Goal: Information Seeking & Learning: Learn about a topic

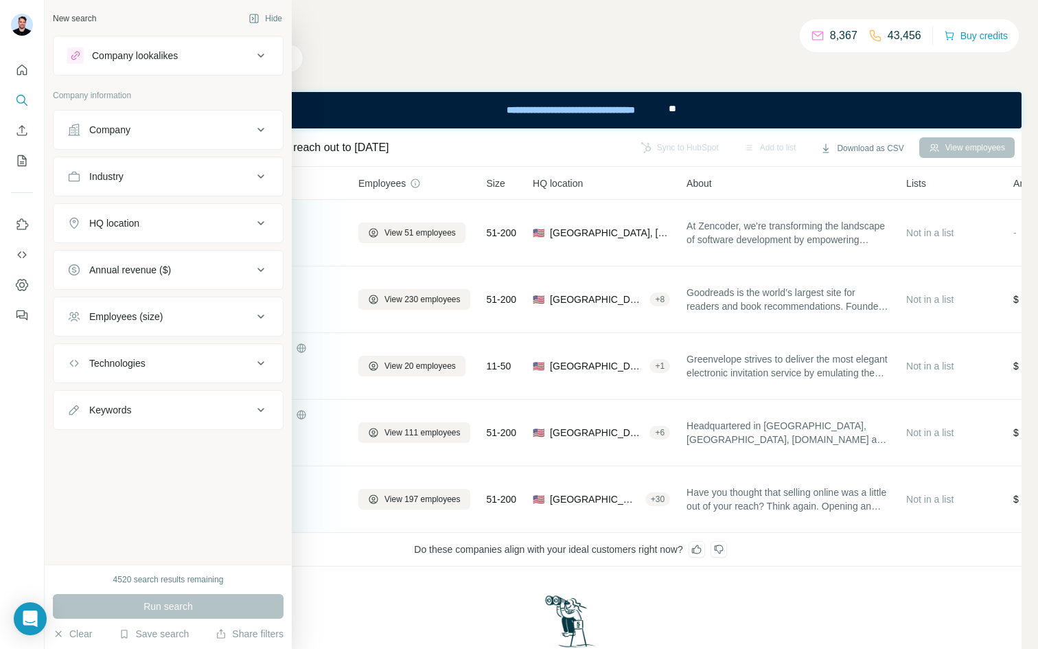
click at [119, 50] on div "Company lookalikes" at bounding box center [135, 56] width 86 height 14
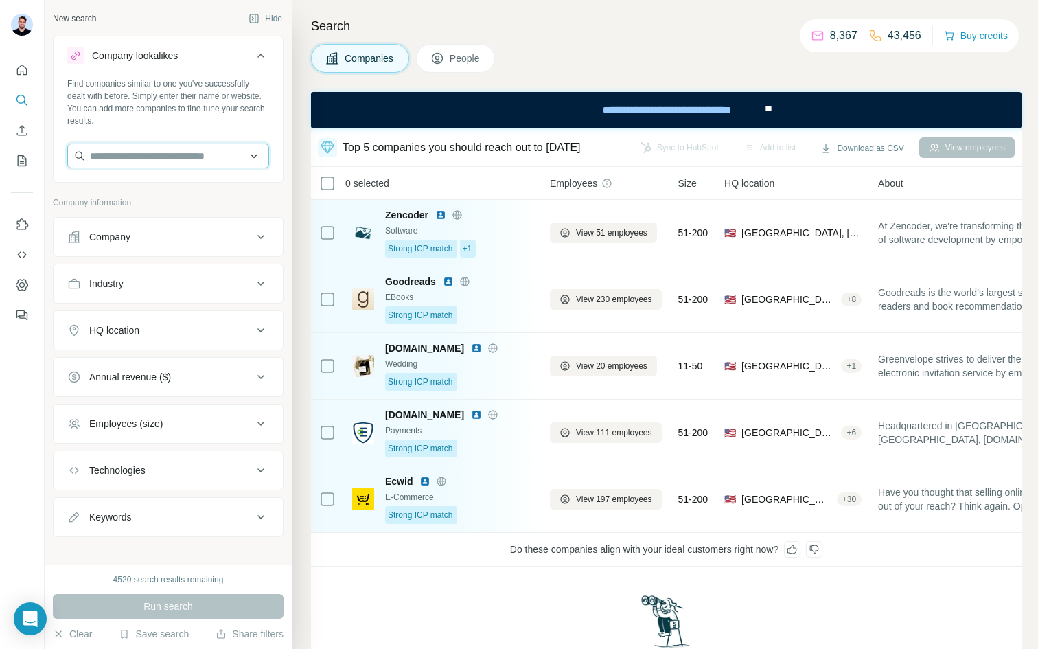
click at [130, 147] on input "text" at bounding box center [168, 155] width 202 height 25
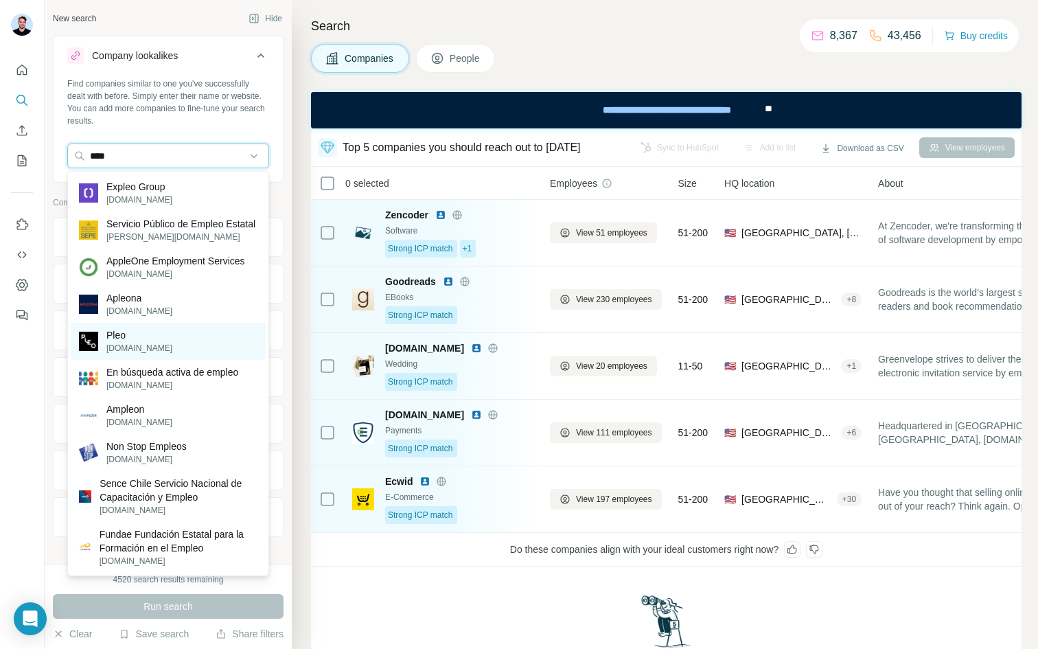
type input "****"
click at [149, 353] on div "Pleo pleo.io" at bounding box center [168, 341] width 195 height 37
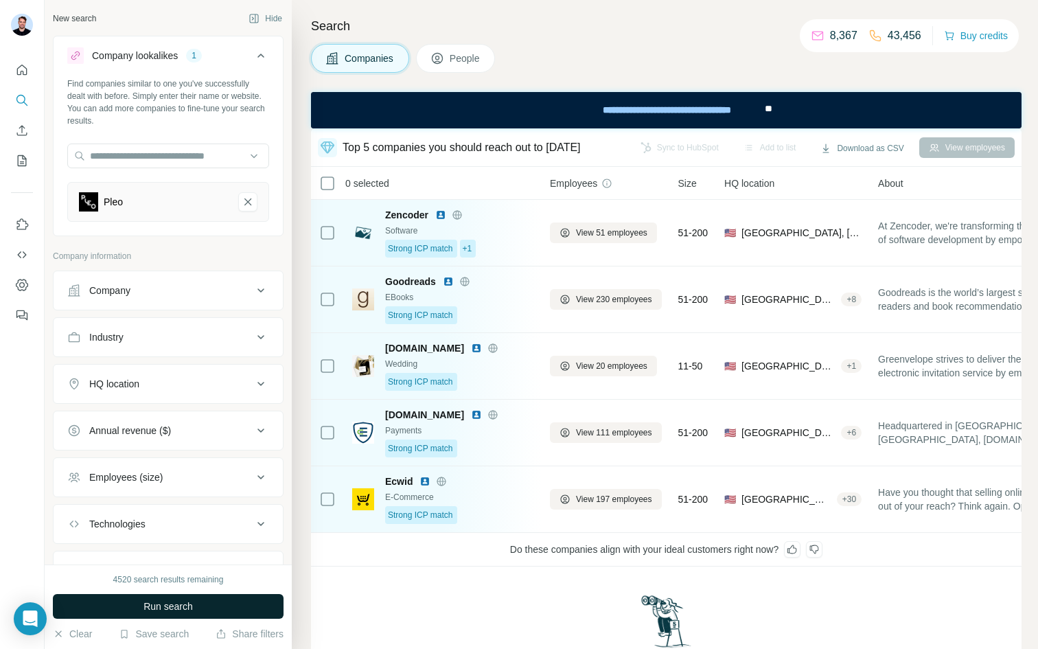
click at [185, 603] on span "Run search" at bounding box center [167, 606] width 49 height 14
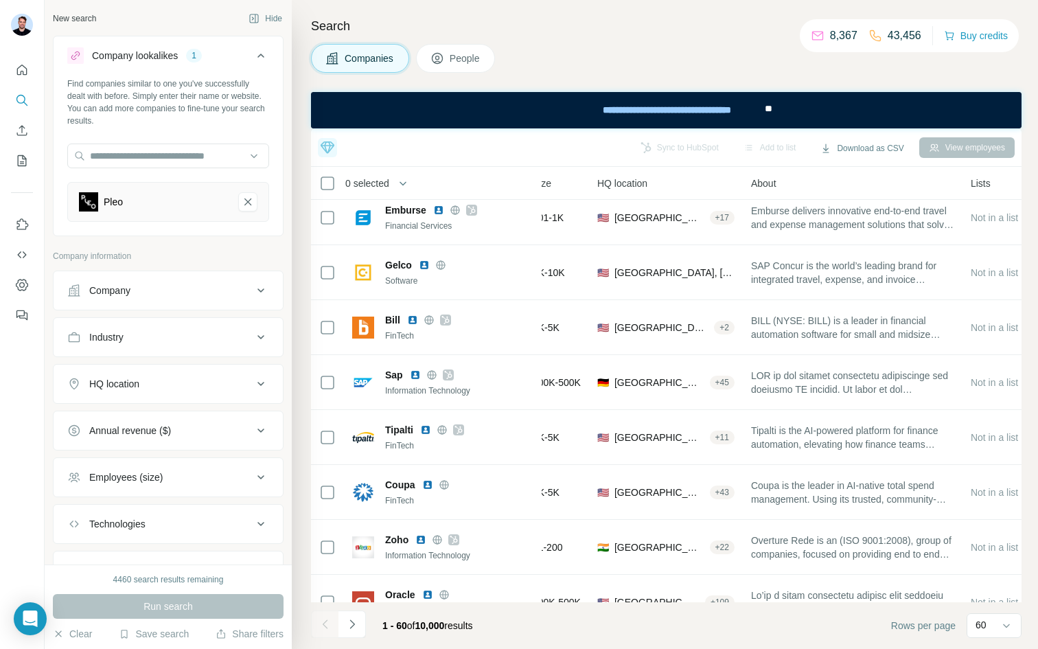
scroll to position [0, 161]
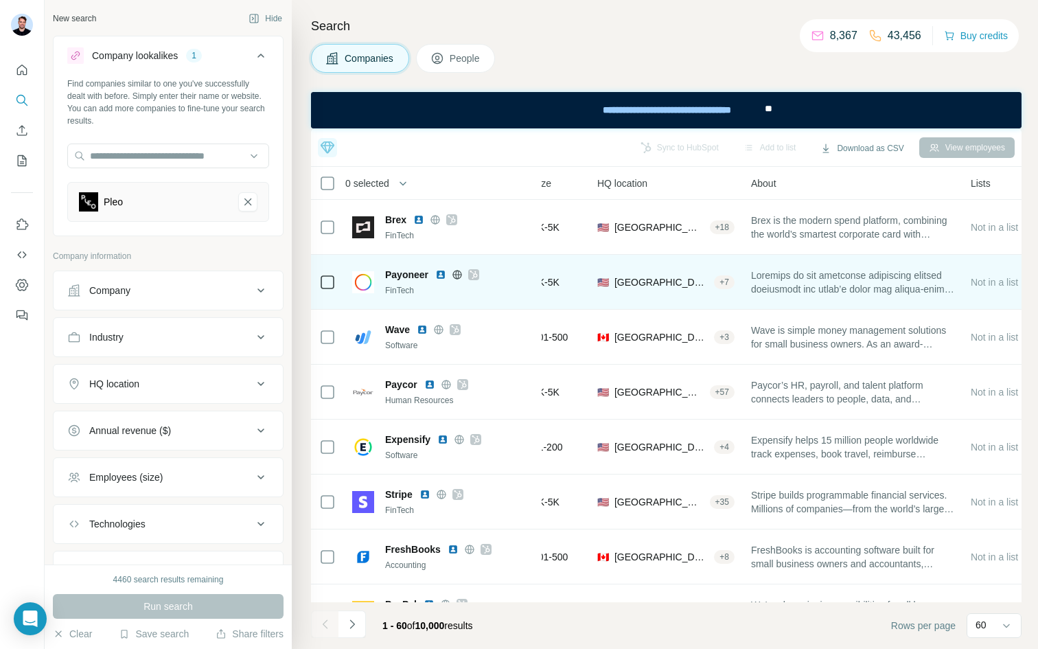
click at [458, 273] on icon at bounding box center [457, 274] width 3 height 9
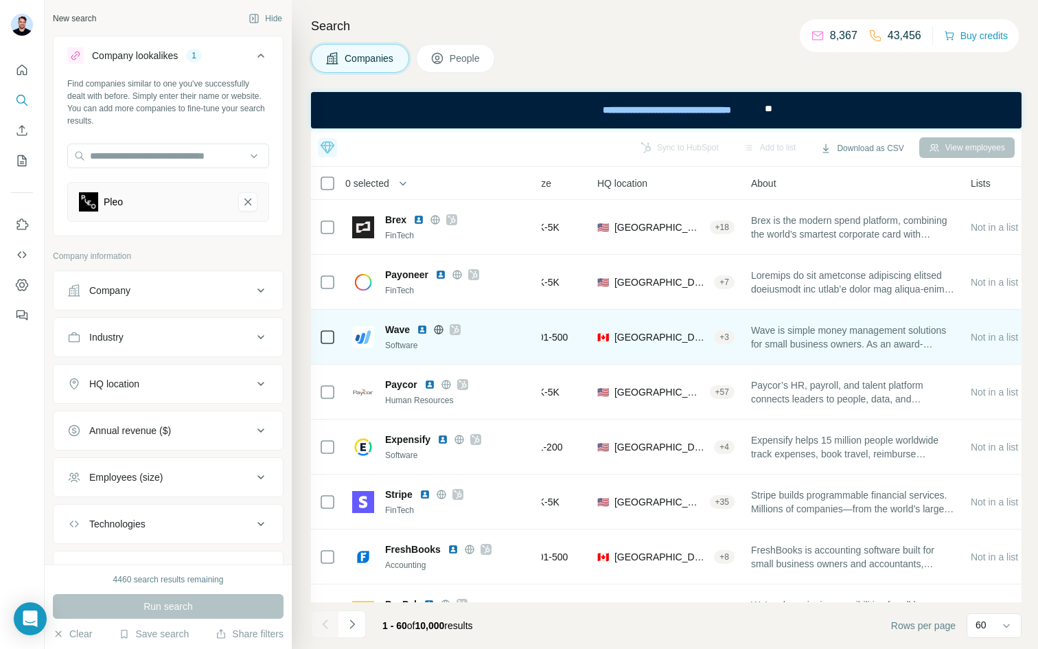
click at [436, 329] on icon at bounding box center [438, 329] width 11 height 11
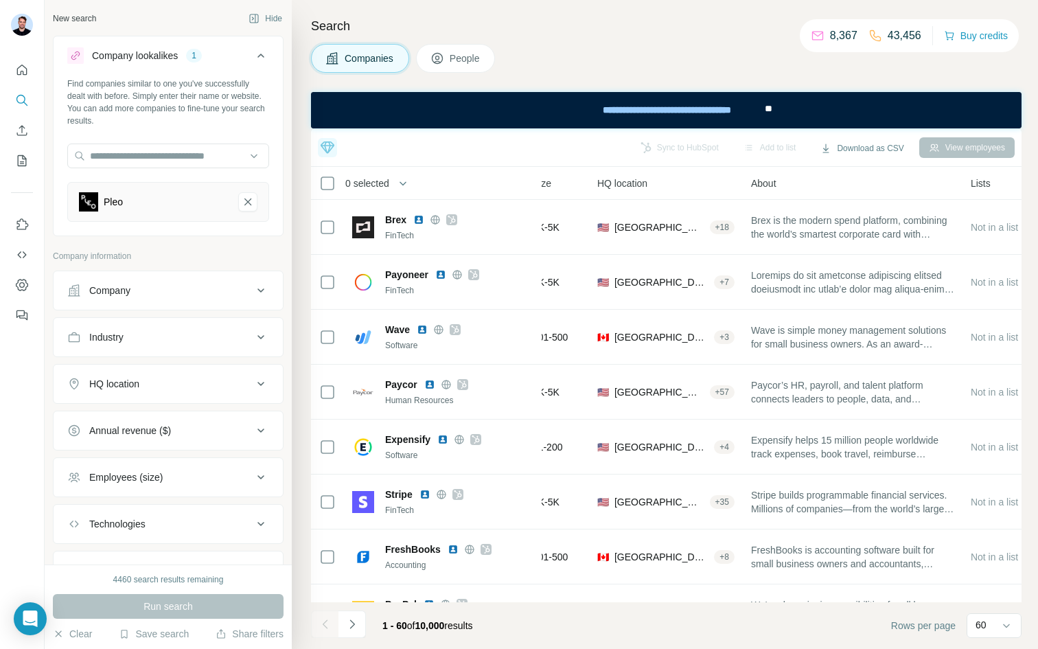
click at [452, 57] on span "People" at bounding box center [466, 58] width 32 height 14
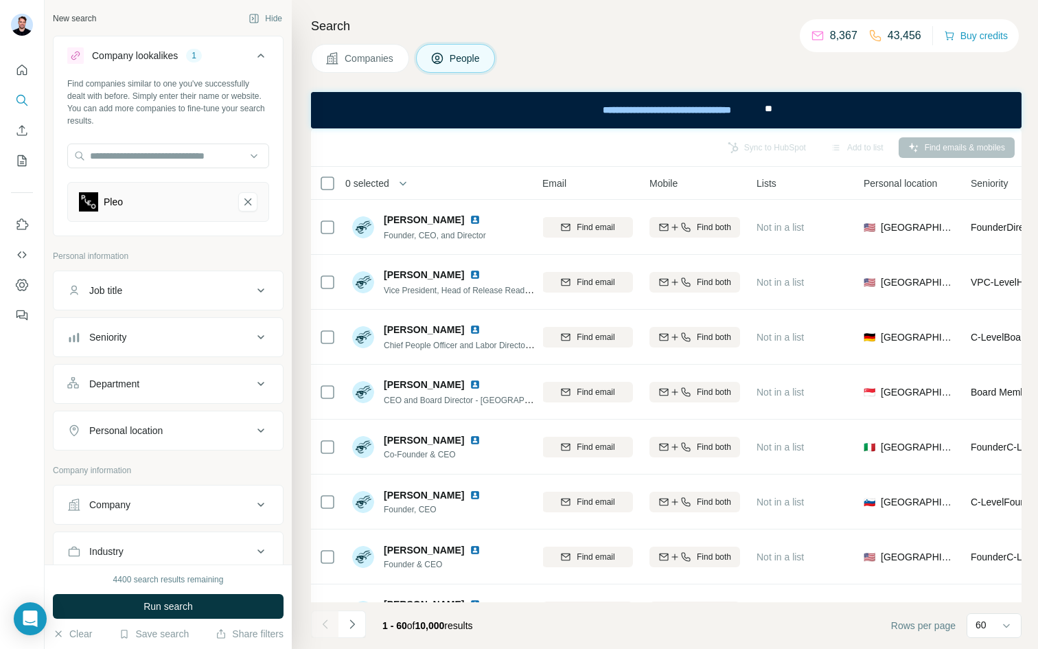
click at [212, 294] on div "Job title" at bounding box center [159, 290] width 185 height 14
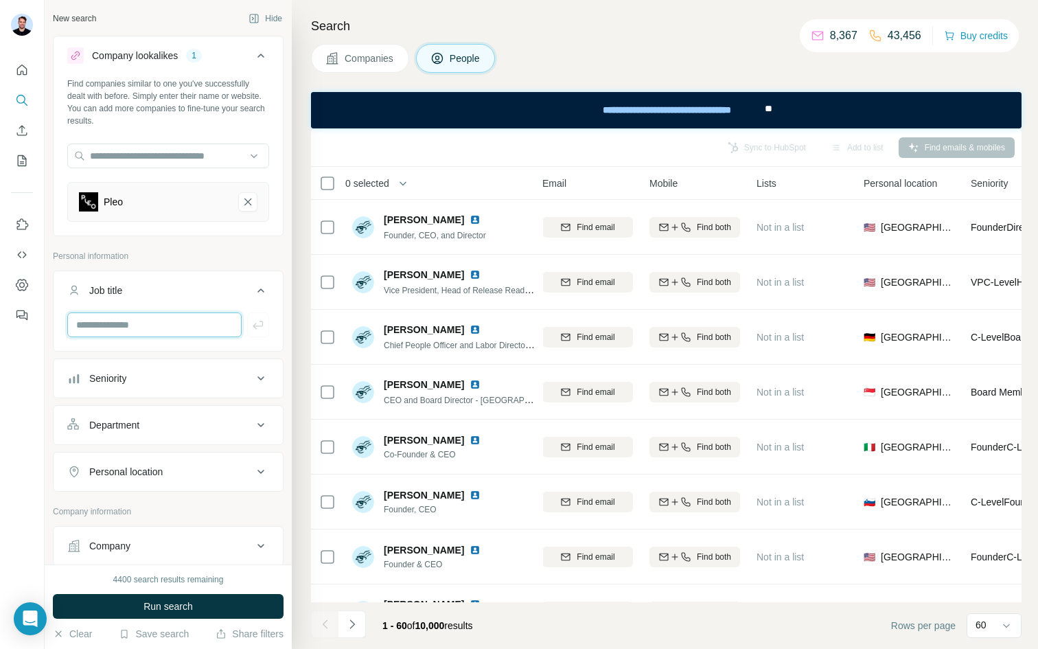
click at [164, 327] on input "text" at bounding box center [154, 324] width 174 height 25
type input "***"
click at [262, 323] on icon "button" at bounding box center [258, 325] width 10 height 8
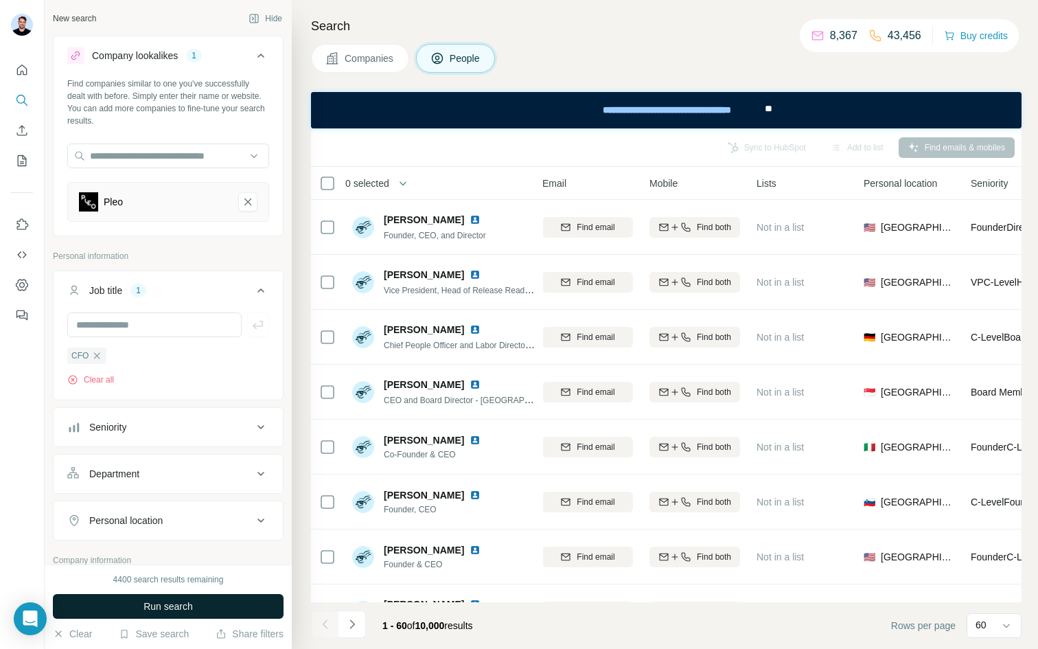
click at [179, 605] on span "Run search" at bounding box center [167, 606] width 49 height 14
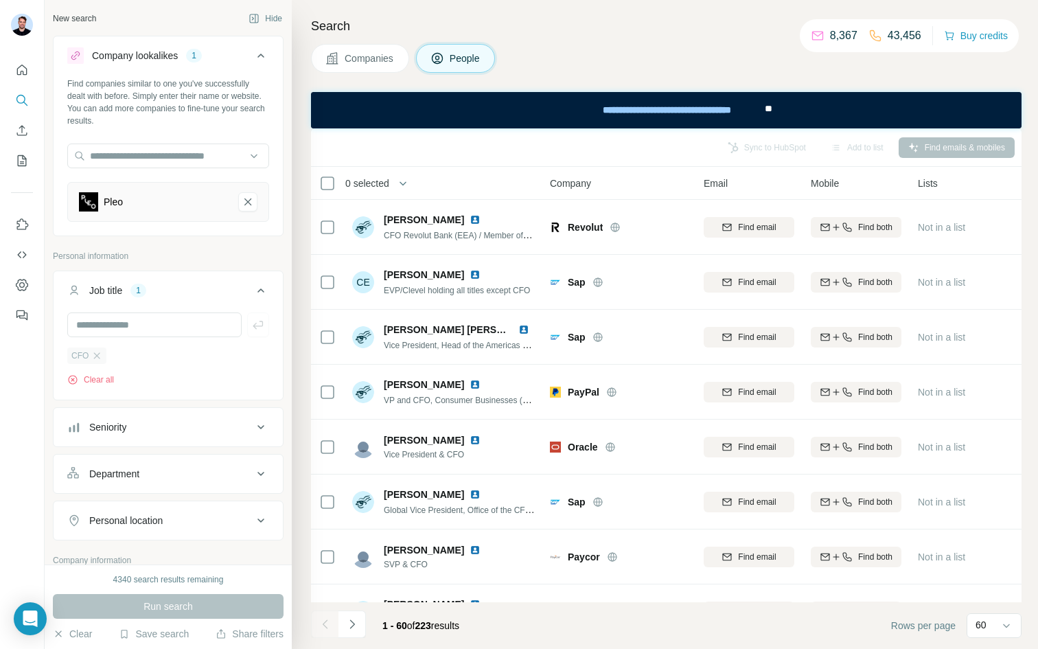
click at [102, 356] on div "CFO" at bounding box center [86, 355] width 39 height 16
click at [245, 200] on icon "Pleo-remove-button" at bounding box center [248, 202] width 12 height 14
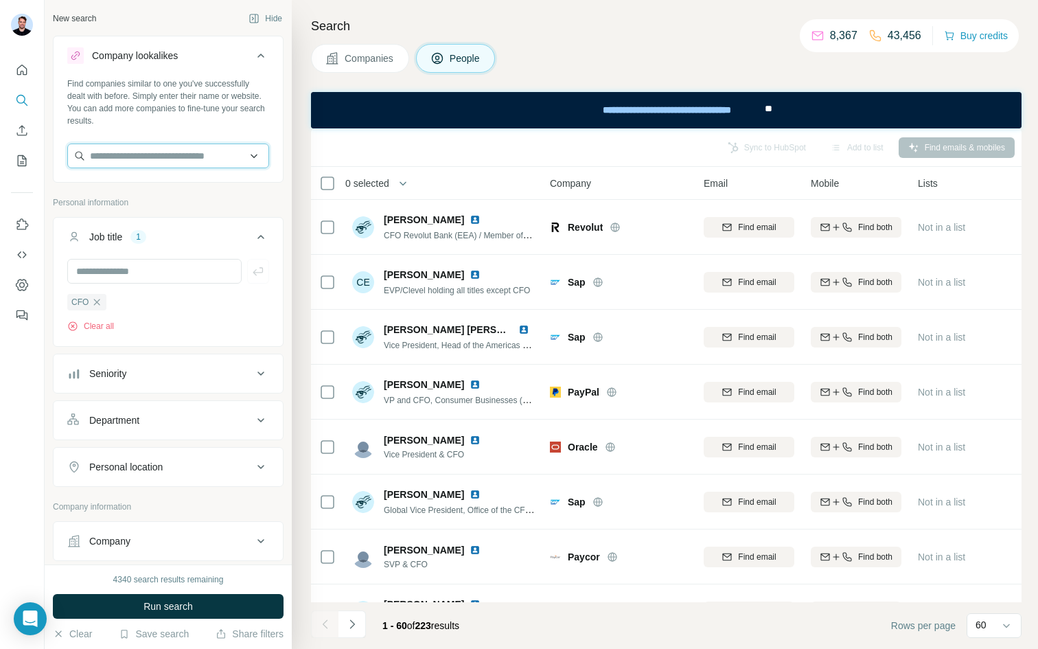
click at [200, 149] on input "text" at bounding box center [168, 155] width 202 height 25
click at [156, 349] on ul "Job title 1 CFO Clear all Seniority Department Personal location" at bounding box center [168, 352] width 231 height 270
click at [102, 326] on button "Clear all" at bounding box center [90, 326] width 47 height 12
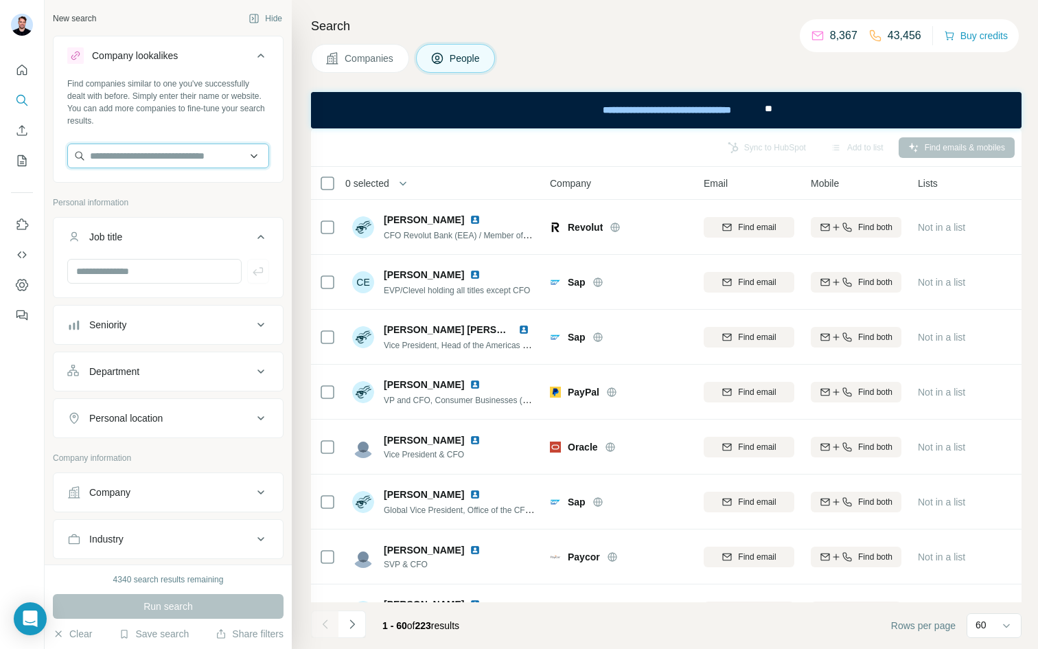
click at [183, 152] on input "text" at bounding box center [168, 155] width 202 height 25
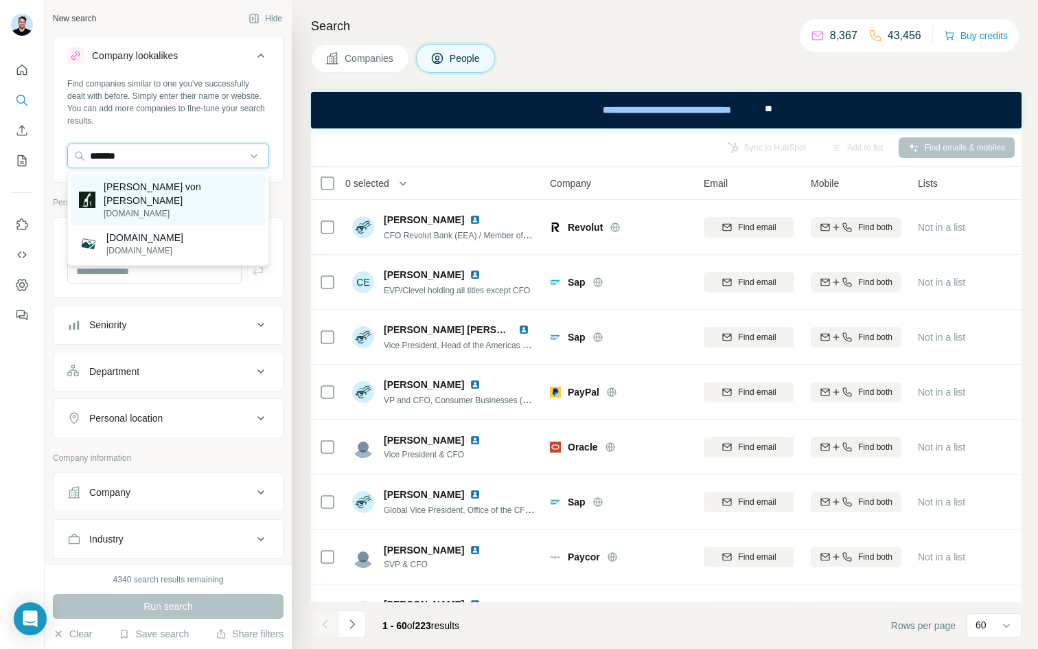
type input "*******"
click at [195, 189] on div "Jung von Matt jvm.com" at bounding box center [168, 199] width 195 height 51
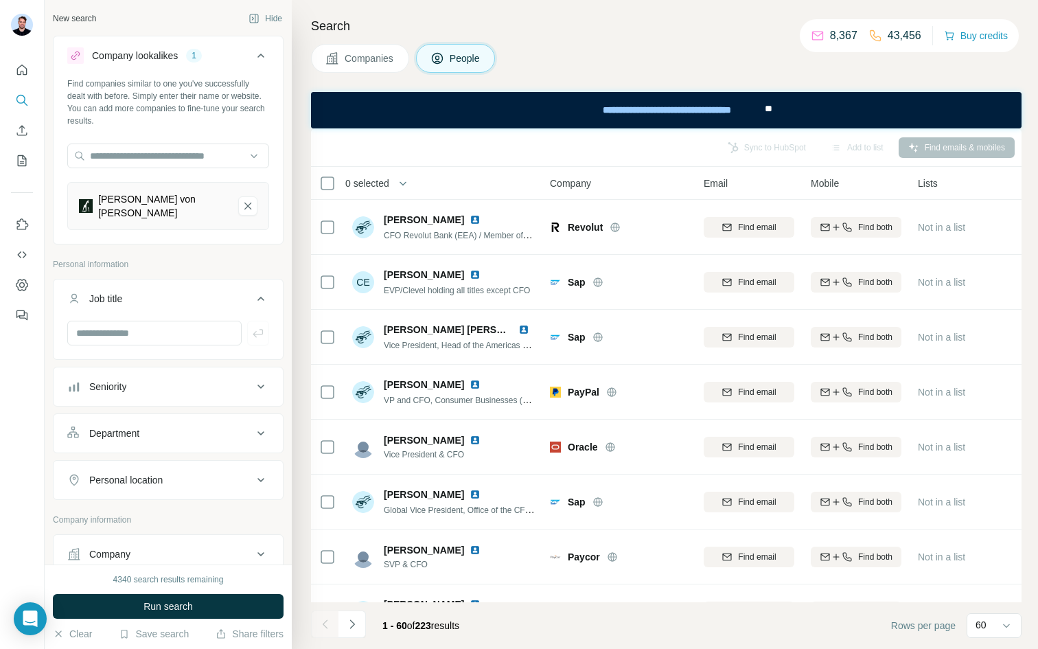
drag, startPoint x: 191, startPoint y: 606, endPoint x: 401, endPoint y: 50, distance: 594.1
click at [399, 51] on div "New search Hide Company lookalikes 1 Find companies similar to one you've succe…" at bounding box center [541, 324] width 993 height 649
click at [386, 54] on span "Companies" at bounding box center [370, 58] width 50 height 14
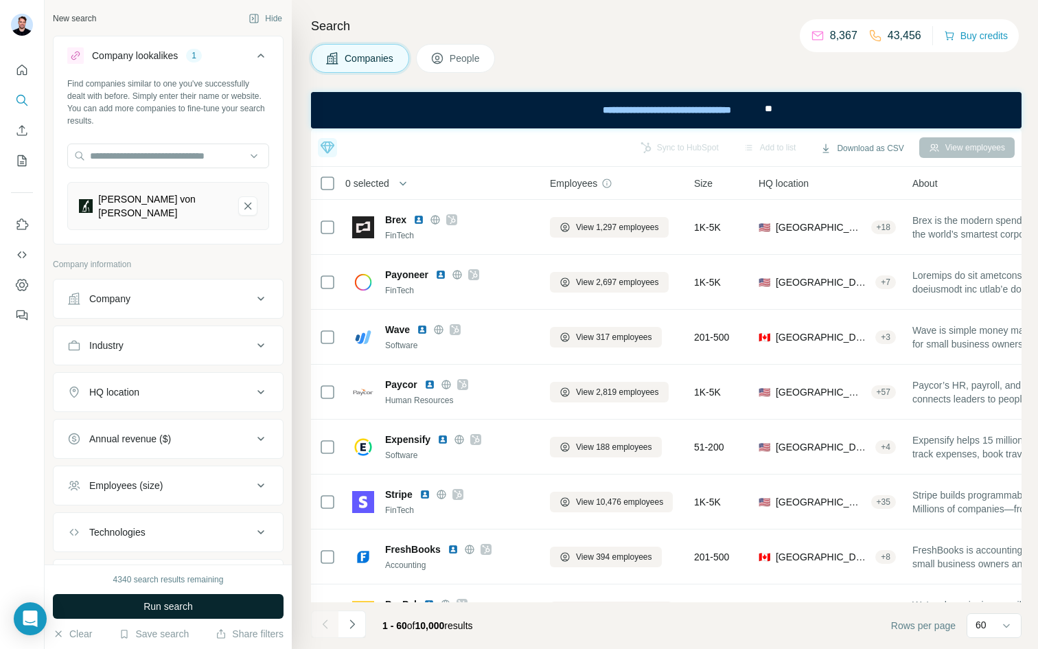
click at [145, 603] on span "Run search" at bounding box center [167, 606] width 49 height 14
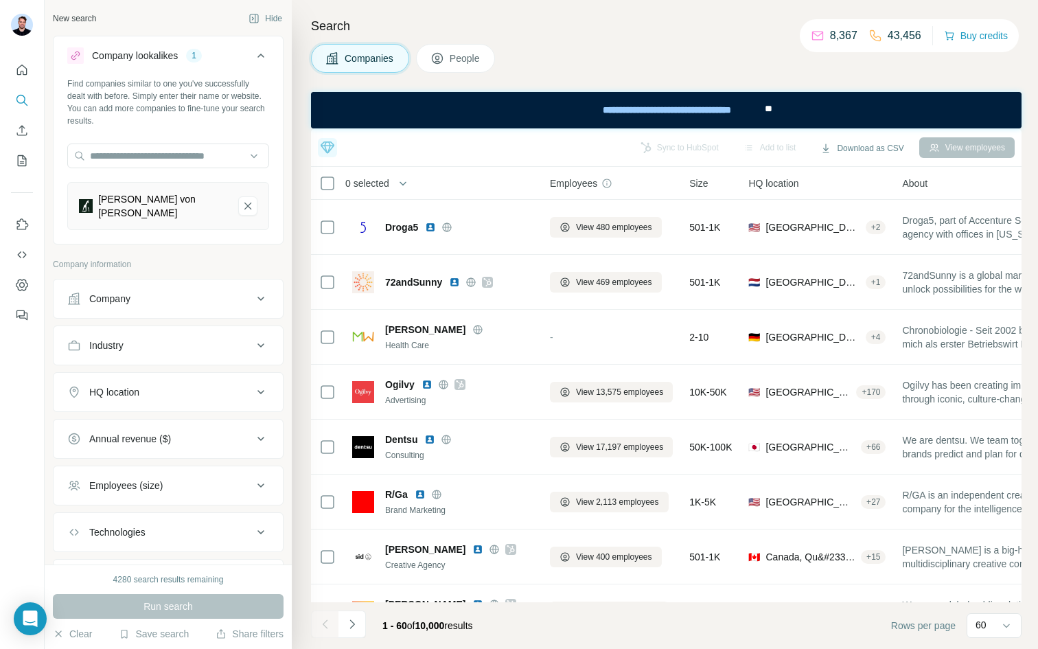
click at [183, 385] on div "HQ location" at bounding box center [159, 392] width 185 height 14
click at [146, 414] on input "text" at bounding box center [168, 426] width 202 height 25
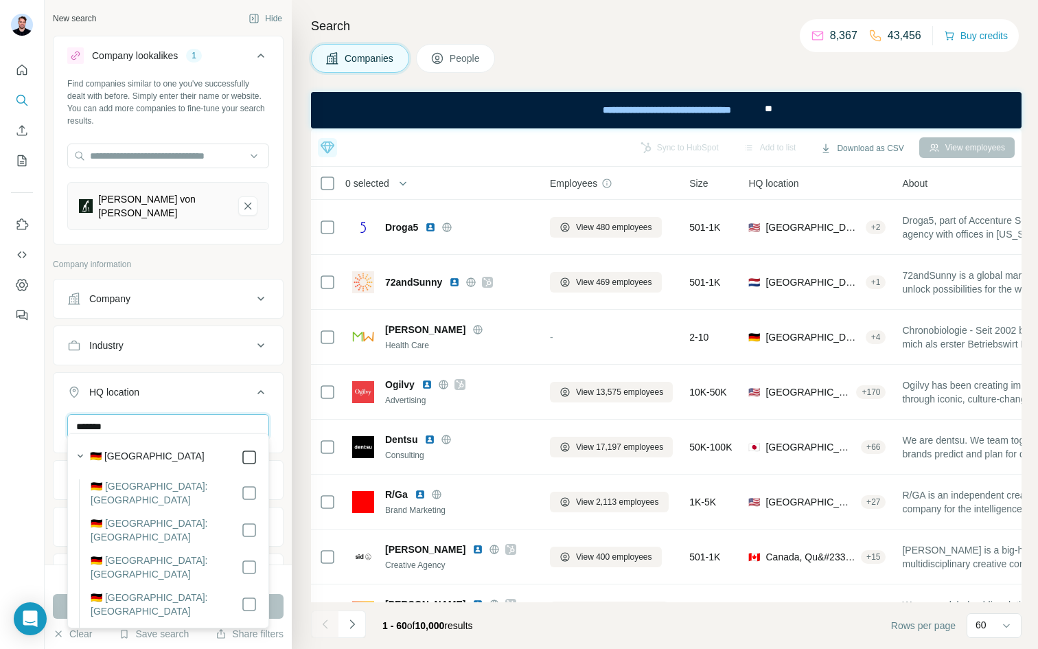
type input "*******"
click at [290, 527] on div "New search Hide Company lookalikes 1 Find companies similar to one you've succe…" at bounding box center [168, 282] width 247 height 564
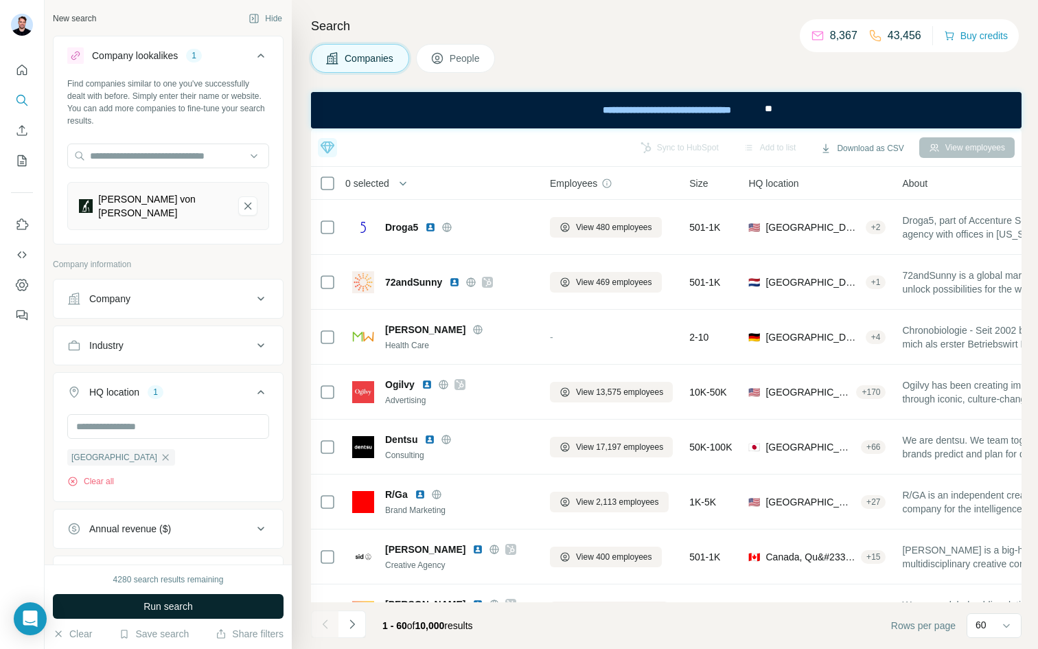
click at [248, 604] on button "Run search" at bounding box center [168, 606] width 231 height 25
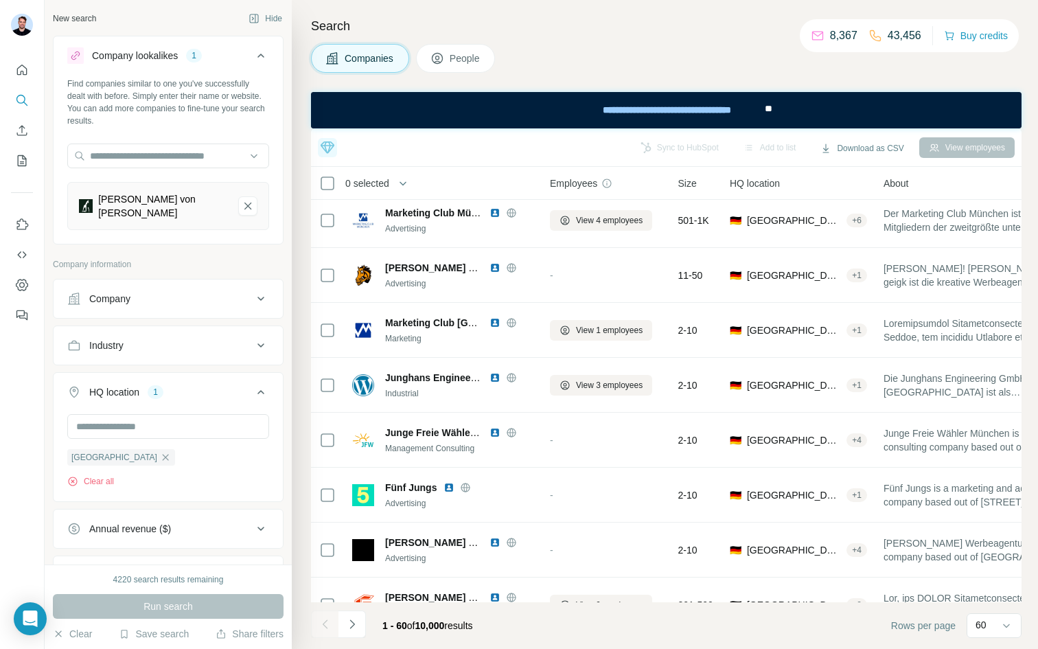
scroll to position [693, 0]
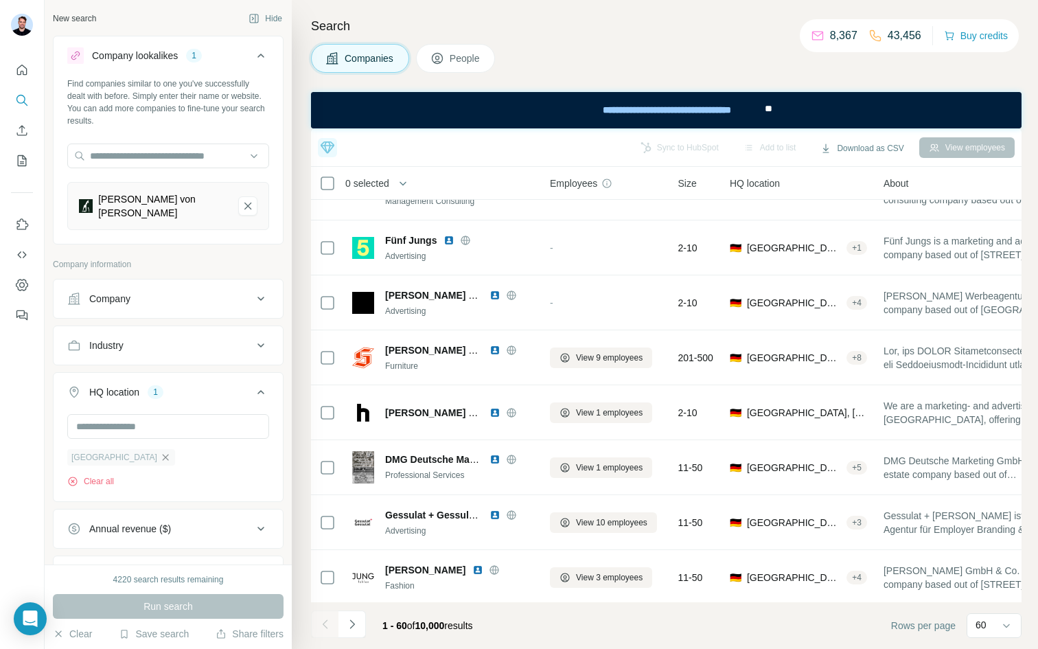
click at [163, 454] on icon "button" at bounding box center [166, 457] width 6 height 6
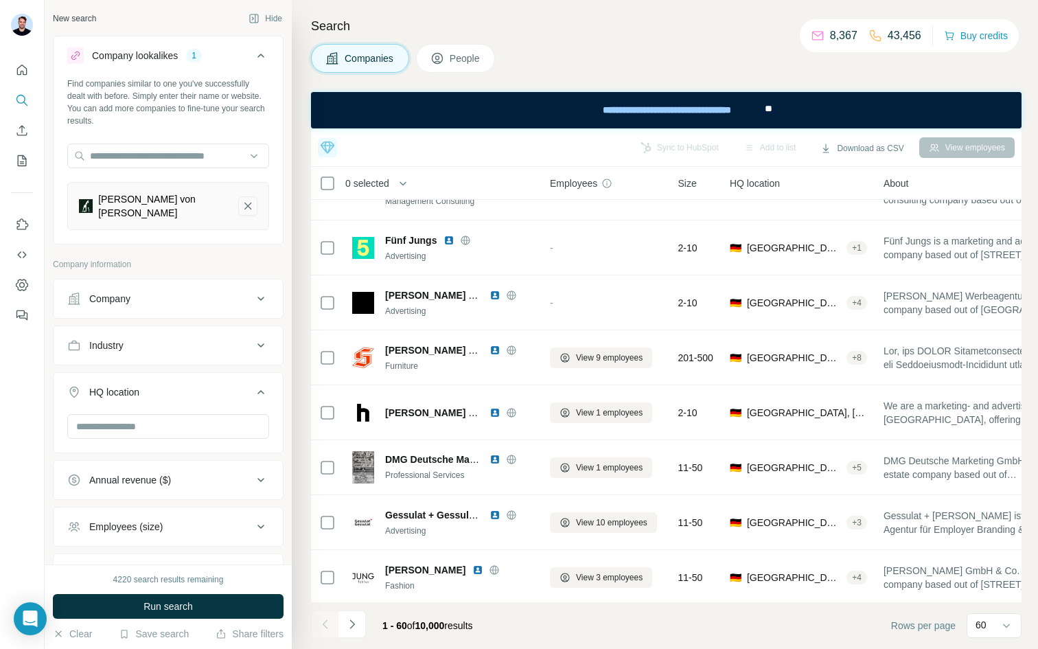
click at [248, 200] on icon "Jung von Matt-remove-button" at bounding box center [248, 206] width 12 height 14
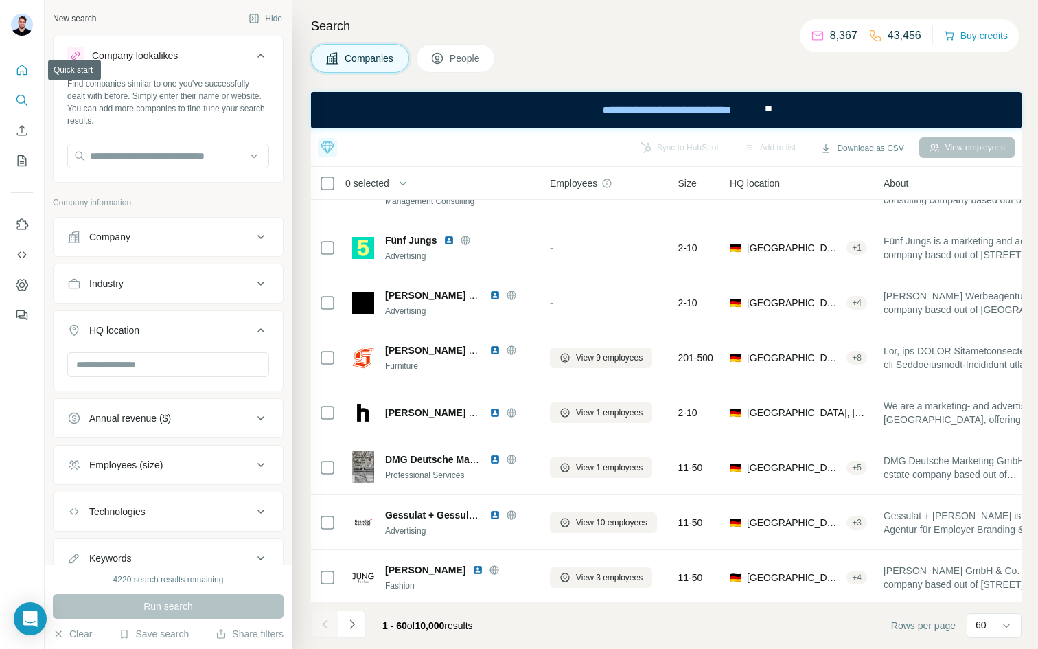
click at [21, 72] on icon "Quick start" at bounding box center [22, 70] width 10 height 10
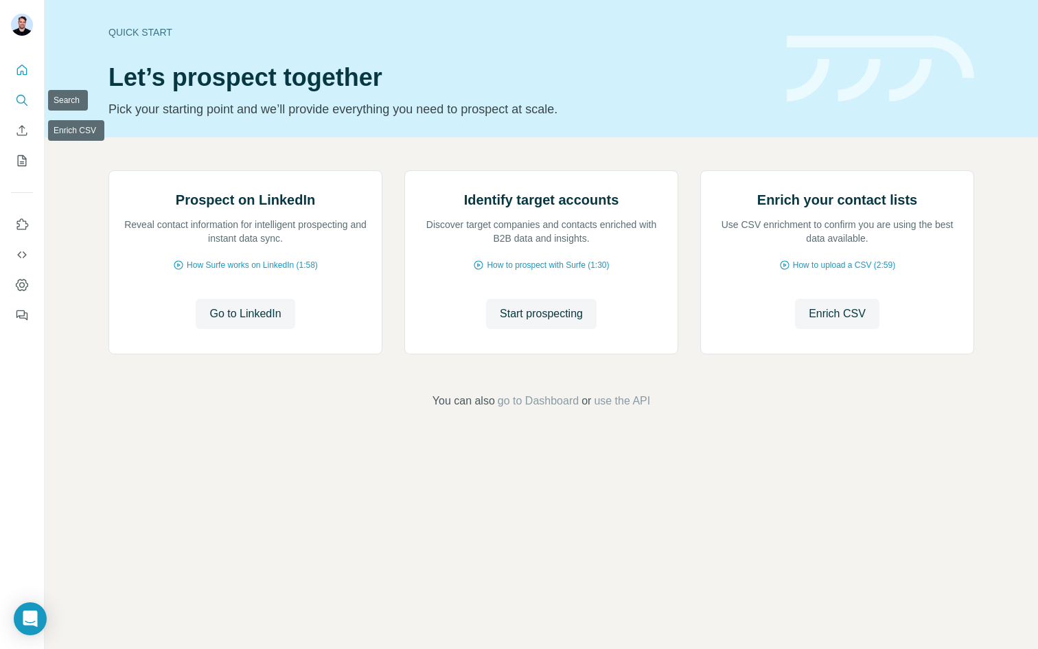
click at [23, 104] on icon "Search" at bounding box center [22, 100] width 14 height 14
